Goal: Information Seeking & Learning: Find specific fact

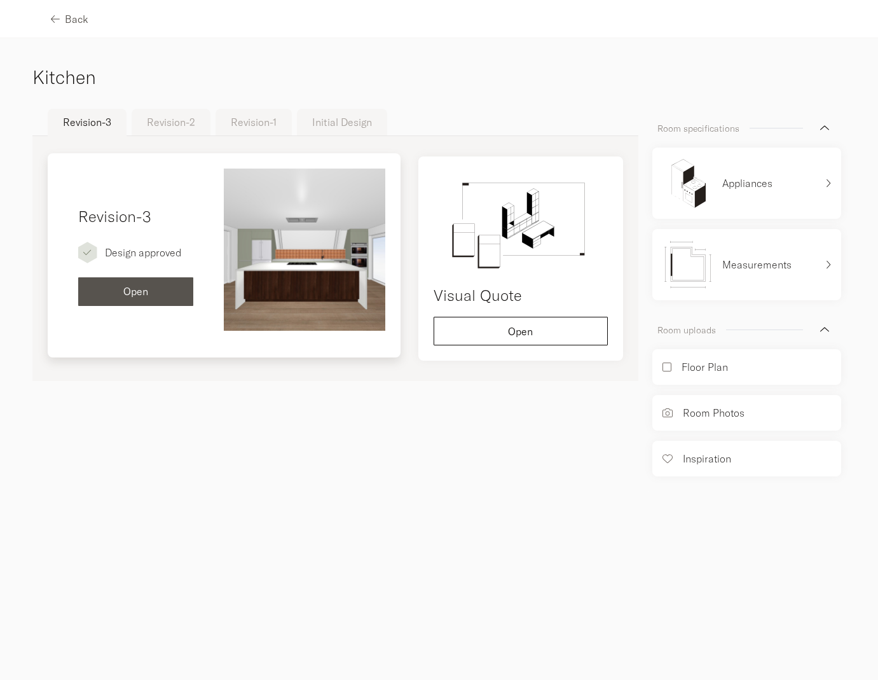
click at [161, 291] on div "Open" at bounding box center [135, 291] width 95 height 10
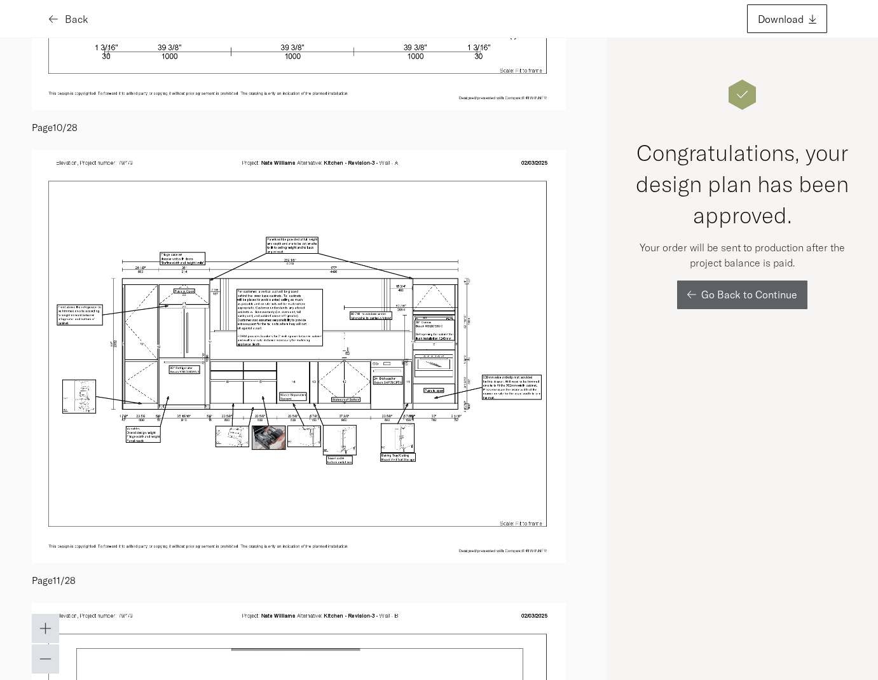
click at [55, 19] on icon "button" at bounding box center [53, 19] width 9 height 10
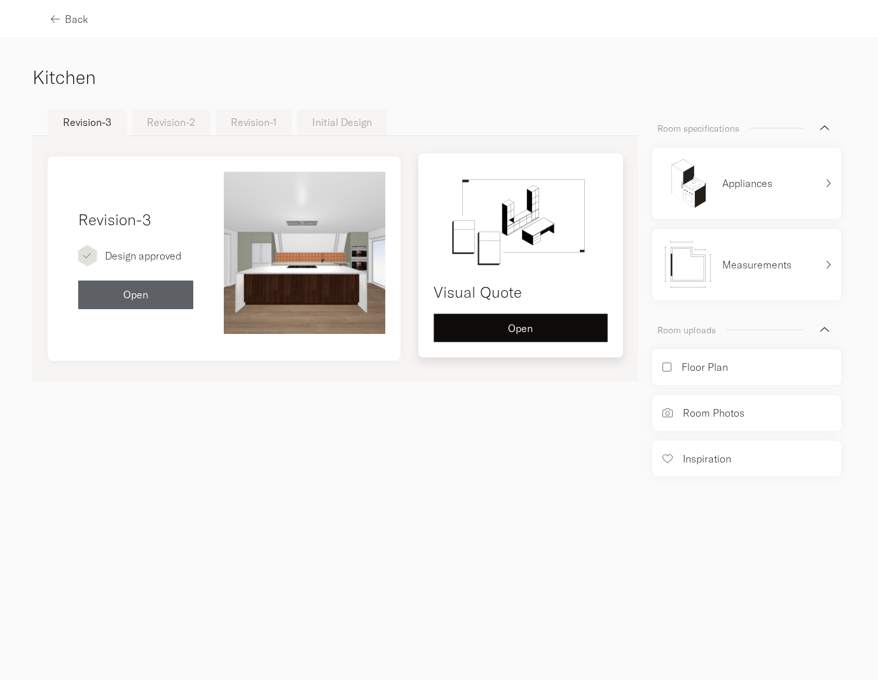
click at [489, 334] on button "Open" at bounding box center [521, 327] width 174 height 29
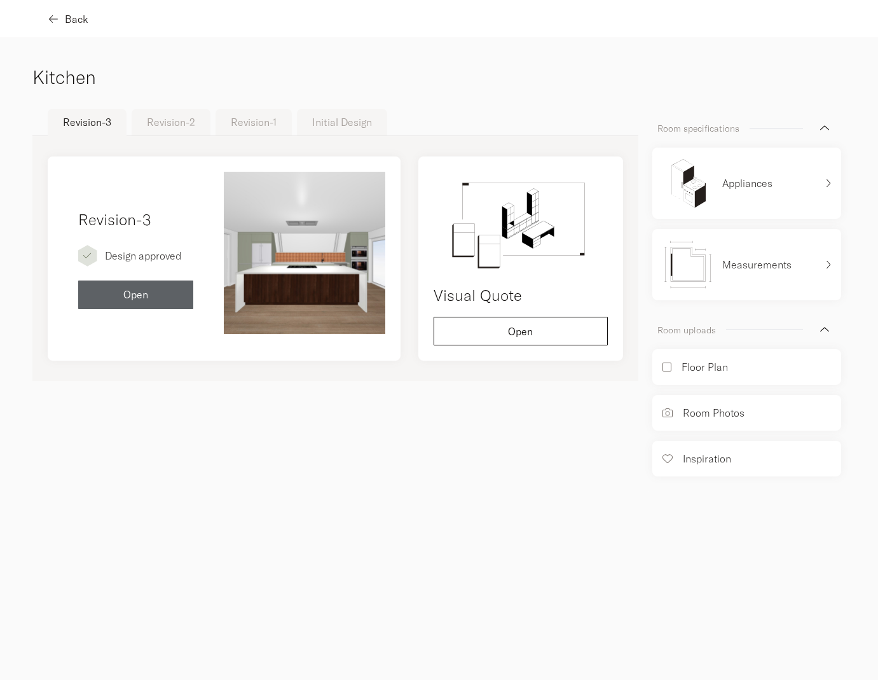
click at [60, 23] on div "Back" at bounding box center [70, 19] width 38 height 10
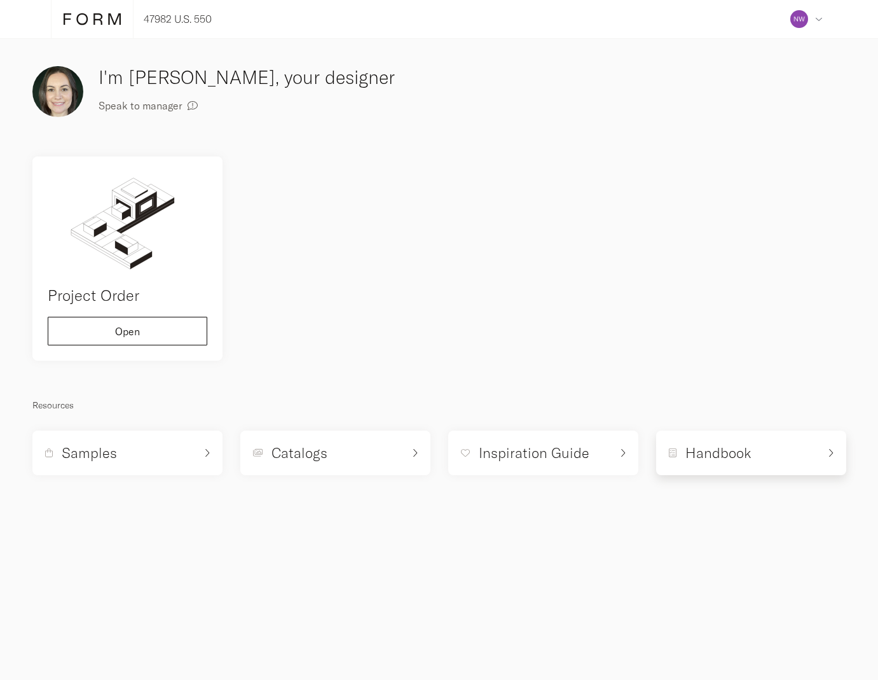
click at [786, 453] on div "Handbook" at bounding box center [744, 452] width 150 height 19
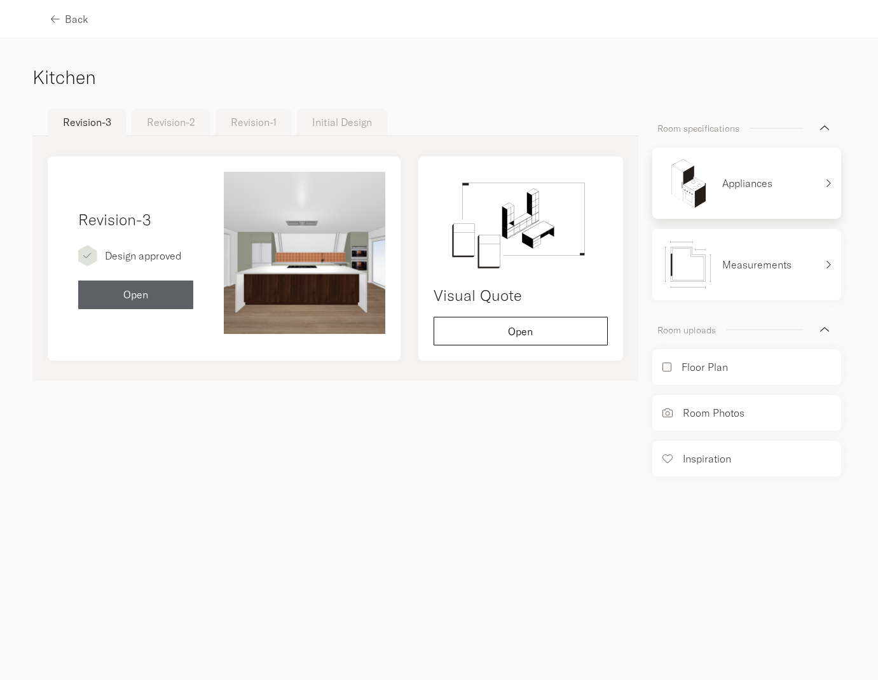
click at [780, 193] on div "Appliances" at bounding box center [739, 183] width 154 height 51
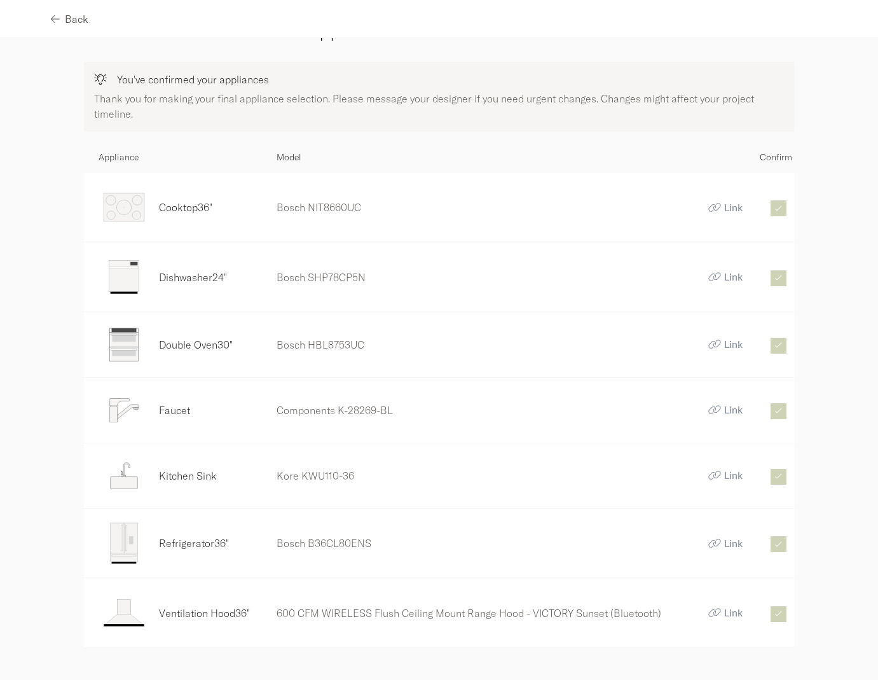
scroll to position [46, 0]
click at [300, 476] on p "Kore KWU110-36" at bounding box center [485, 476] width 416 height 15
click at [717, 478] on link "Link" at bounding box center [725, 476] width 34 height 12
